Goal: Information Seeking & Learning: Learn about a topic

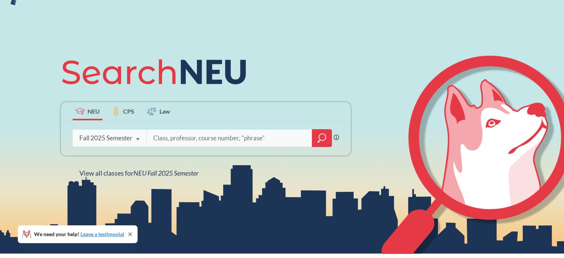
scroll to position [66, 0]
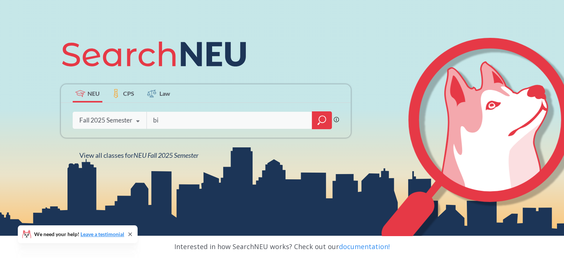
type input "b"
type input "advanced biology"
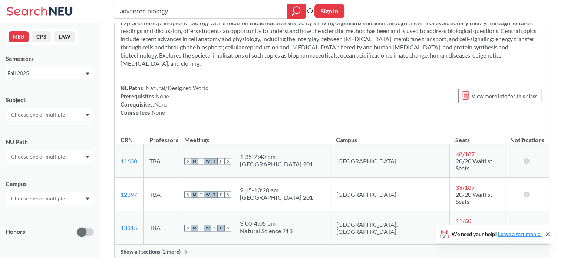
scroll to position [981, 0]
click at [53, 114] on input "text" at bounding box center [38, 114] width 62 height 9
type input "bio"
click at [43, 129] on div "BIOL ( 48 )" at bounding box center [52, 128] width 84 height 8
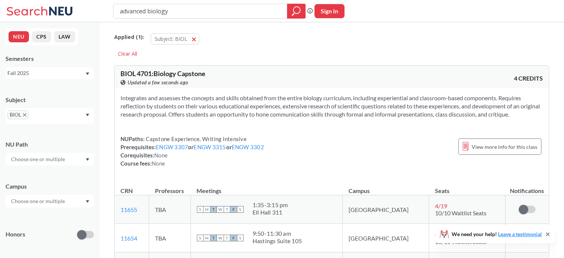
drag, startPoint x: 43, startPoint y: 129, endPoint x: 86, endPoint y: 56, distance: 84.9
click at [86, 56] on div "Semesters" at bounding box center [50, 59] width 88 height 8
click at [66, 203] on input "text" at bounding box center [38, 201] width 62 height 9
click at [41, 221] on div "Boston ( 36 )" at bounding box center [52, 218] width 84 height 8
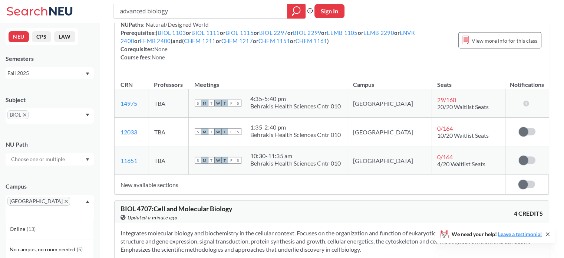
scroll to position [1555, 0]
drag, startPoint x: 188, startPoint y: 14, endPoint x: 66, endPoint y: 0, distance: 123.2
click at [66, 0] on div "advanced biology Phrase search guarantees the exact search appears in the resul…" at bounding box center [282, 11] width 564 height 22
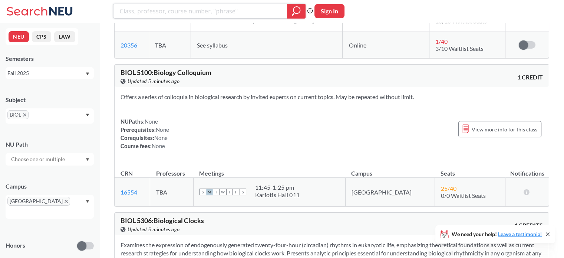
scroll to position [5330, 0]
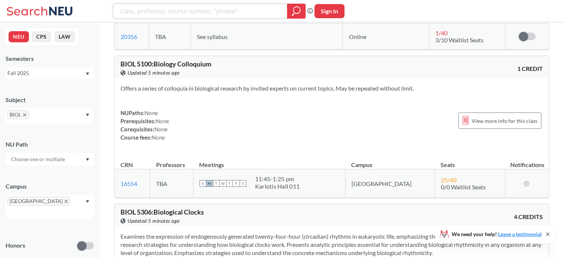
click at [157, 12] on input "search" at bounding box center [200, 11] width 163 height 13
type input "neurobiology"
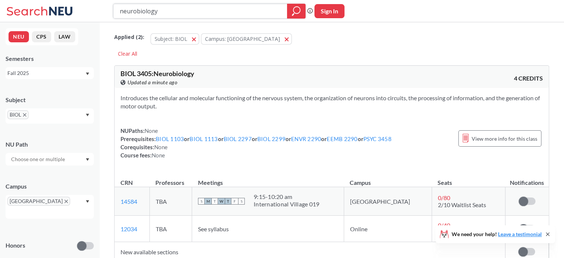
drag, startPoint x: 164, startPoint y: 12, endPoint x: 93, endPoint y: 3, distance: 71.5
click at [93, 3] on div "neurobiology Phrase search guarantees the exact search appears in the results. …" at bounding box center [282, 11] width 564 height 22
click at [25, 114] on icon "X to remove pill" at bounding box center [24, 114] width 3 height 3
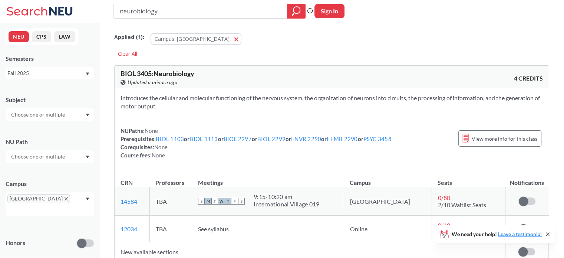
click at [37, 113] on input "text" at bounding box center [38, 114] width 62 height 9
type input "eemb"
click at [49, 128] on div "EEMB ( 12 )" at bounding box center [52, 124] width 84 height 8
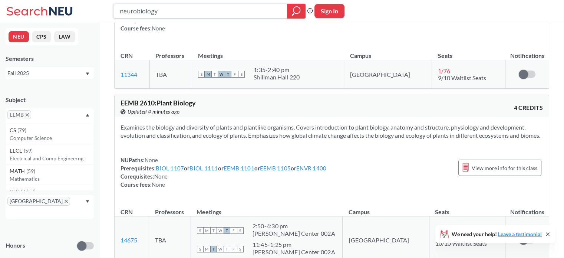
scroll to position [892, 0]
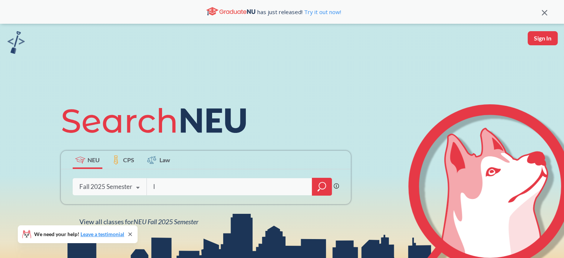
type input "IC"
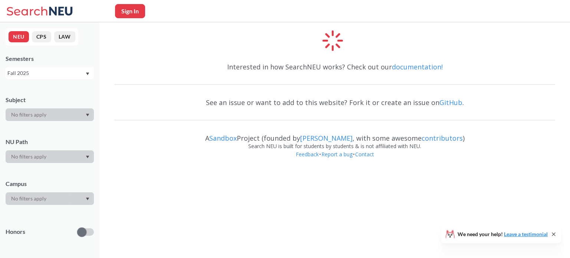
click at [75, 158] on div at bounding box center [50, 156] width 88 height 13
click at [53, 154] on div at bounding box center [50, 156] width 88 height 13
click at [42, 153] on div at bounding box center [50, 156] width 88 height 13
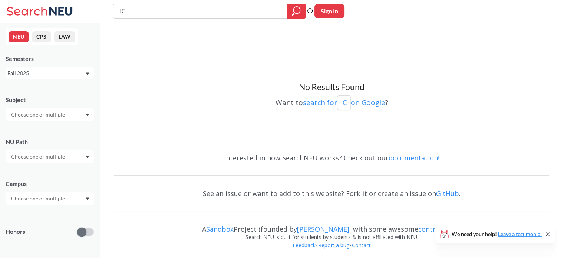
type input "I"
click at [55, 156] on input "text" at bounding box center [38, 156] width 62 height 9
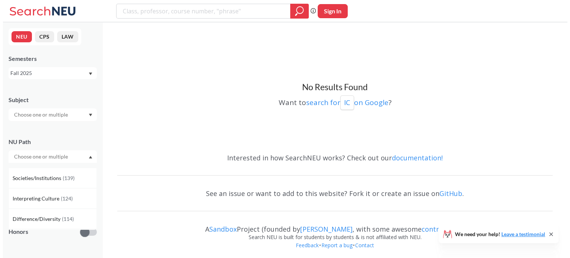
scroll to position [16, 0]
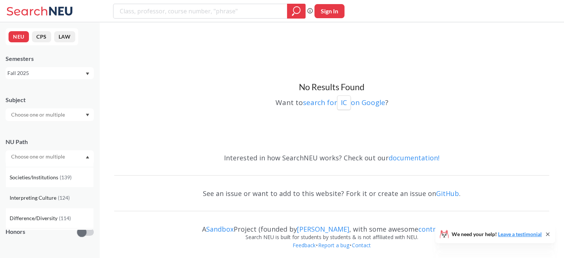
click at [63, 199] on span "( 124 )" at bounding box center [64, 197] width 12 height 6
